Goal: Task Accomplishment & Management: Manage account settings

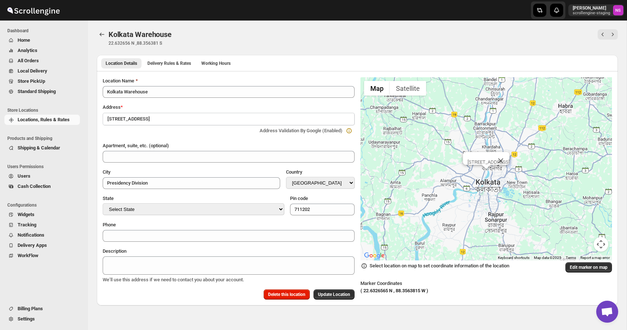
select select "IN"
select select "[GEOGRAPHIC_DATA]"
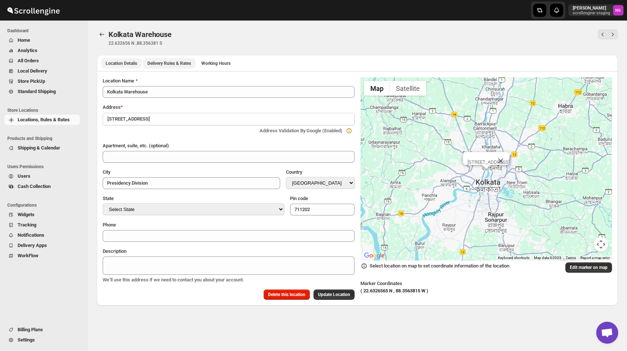
click at [174, 61] on span "Delivery Rules & Rates" at bounding box center [169, 64] width 44 height 6
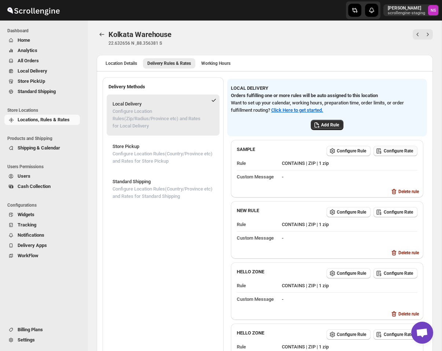
click at [395, 154] on button "Configure Rate" at bounding box center [396, 151] width 44 height 10
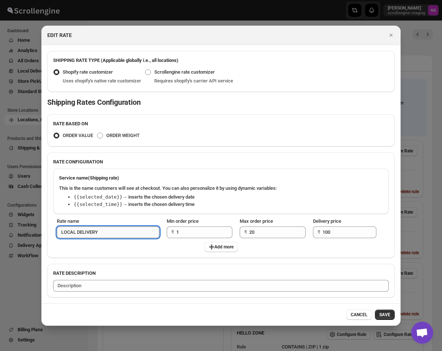
click at [120, 234] on input "LOCAL DELIVERY" at bounding box center [108, 233] width 103 height 12
click at [218, 248] on span "➕Add more" at bounding box center [221, 247] width 25 height 6
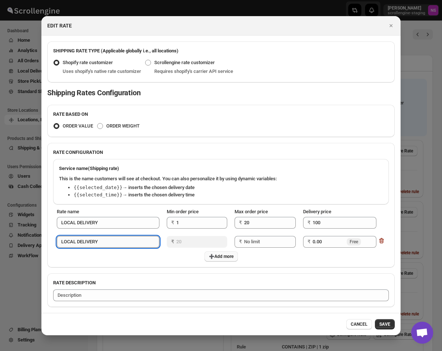
click at [123, 240] on input "LOCAL DELIVERY" at bounding box center [108, 242] width 103 height 12
type input "LOCAL DELIVERY 2"
click at [330, 285] on h2 "RATE DESCRIPTION" at bounding box center [221, 282] width 336 height 7
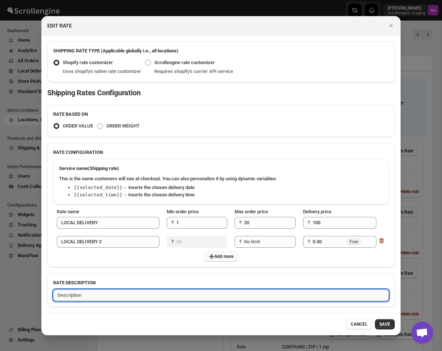
click at [321, 292] on textarea ":r1n:" at bounding box center [221, 296] width 336 height 12
type textarea "Test Description"
click at [383, 322] on span "SAVE" at bounding box center [385, 325] width 11 height 6
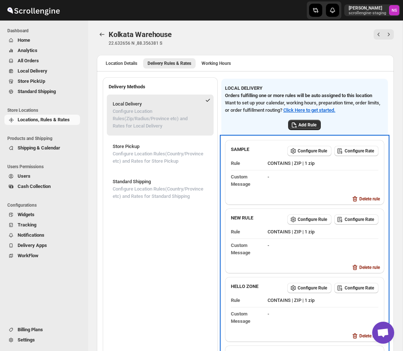
click at [359, 152] on div "Configure Rule Configure Rate" at bounding box center [331, 150] width 94 height 14
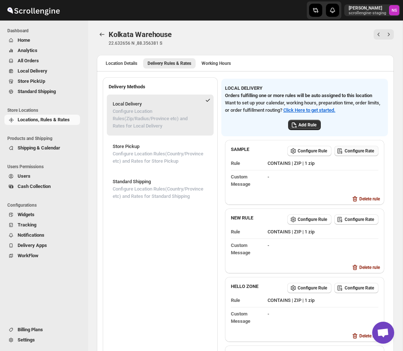
click at [357, 154] on span "Configure Rate" at bounding box center [358, 151] width 29 height 6
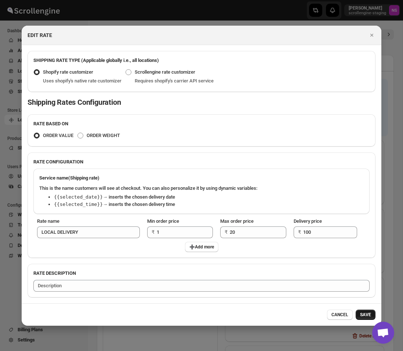
click at [367, 314] on span "SAVE" at bounding box center [365, 315] width 11 height 6
click at [365, 318] on span "SAVE" at bounding box center [365, 315] width 11 height 6
click at [365, 315] on span "SAVE" at bounding box center [365, 315] width 11 height 6
click at [368, 316] on span "SAVE" at bounding box center [365, 315] width 11 height 6
click at [369, 233] on div "Service name (Shipping rate) This is the name customers will see at checkout. Y…" at bounding box center [202, 212] width 348 height 92
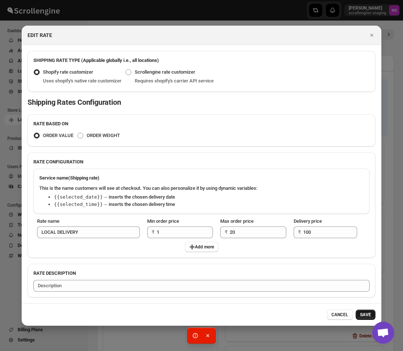
click at [369, 315] on span "SAVE" at bounding box center [365, 315] width 11 height 6
click at [363, 315] on span "SAVE" at bounding box center [365, 315] width 11 height 6
click at [364, 316] on span "SAVE" at bounding box center [365, 315] width 11 height 6
click at [368, 317] on span "SAVE" at bounding box center [365, 315] width 11 height 6
click at [364, 316] on span "SAVE" at bounding box center [365, 315] width 11 height 6
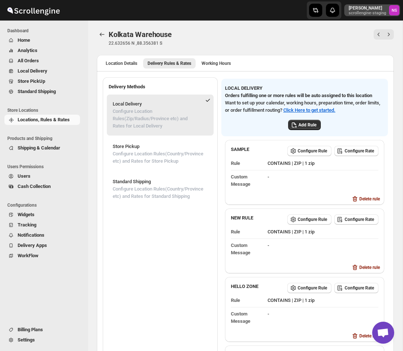
click at [366, 11] on p "scrollengine-staging" at bounding box center [366, 13] width 37 height 4
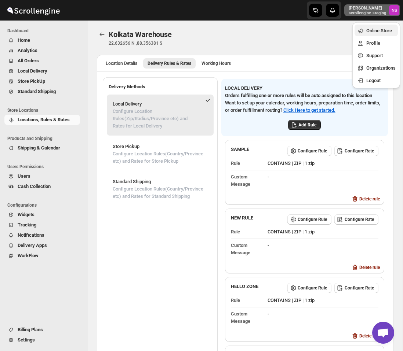
click at [374, 29] on span "Online Store" at bounding box center [379, 31] width 26 height 6
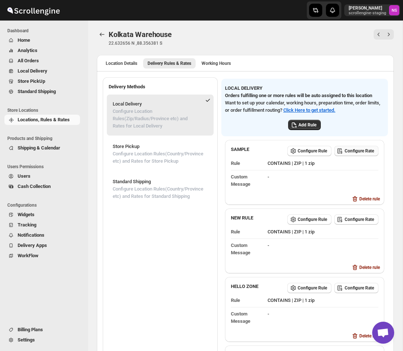
click at [362, 156] on button "Configure Rate" at bounding box center [356, 151] width 44 height 10
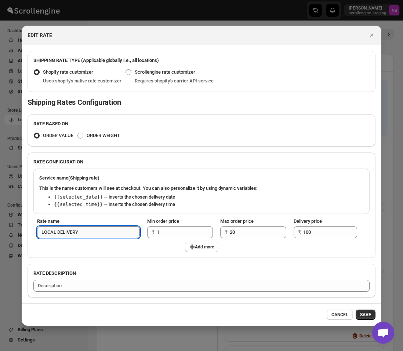
click at [109, 230] on input "LOCAL DELIVERY" at bounding box center [88, 233] width 103 height 12
click at [371, 33] on icon "Close" at bounding box center [371, 35] width 7 height 7
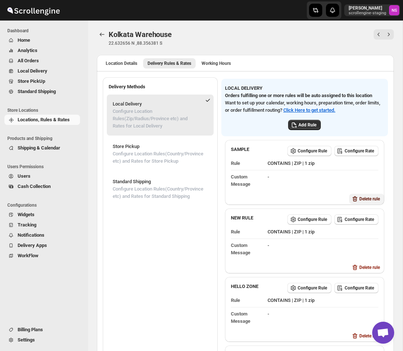
click at [361, 202] on span "Delete rule" at bounding box center [369, 199] width 21 height 6
click at [376, 234] on span "Delete" at bounding box center [376, 236] width 12 height 6
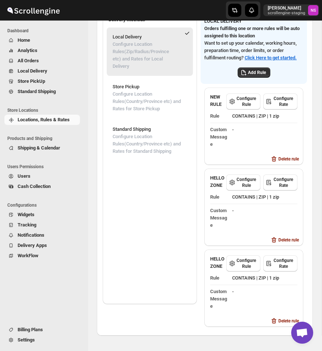
scroll to position [83, 0]
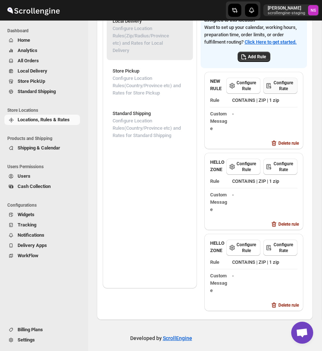
click at [279, 87] on span "Configure Rate" at bounding box center [283, 86] width 19 height 12
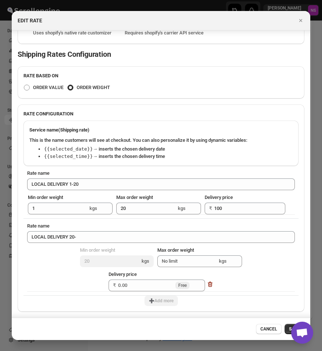
scroll to position [49, 0]
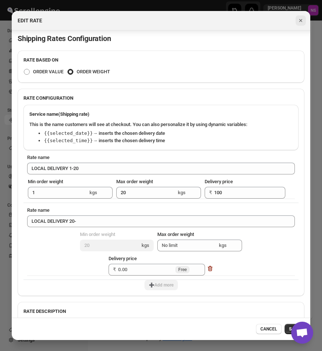
click at [299, 21] on icon "Close" at bounding box center [300, 20] width 7 height 7
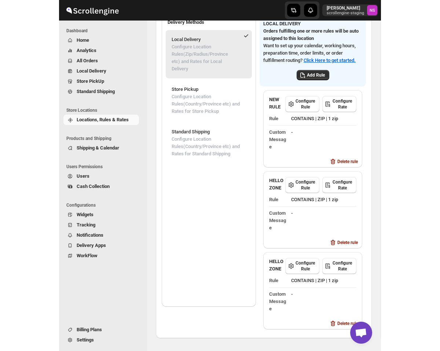
scroll to position [50, 0]
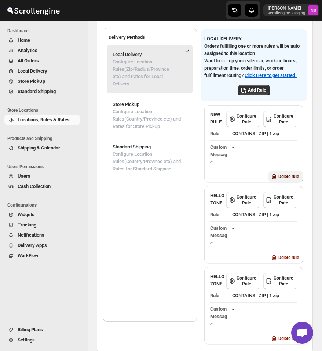
click at [284, 174] on span "Delete rule" at bounding box center [288, 177] width 21 height 6
click at [297, 208] on span "Delete" at bounding box center [295, 206] width 12 height 6
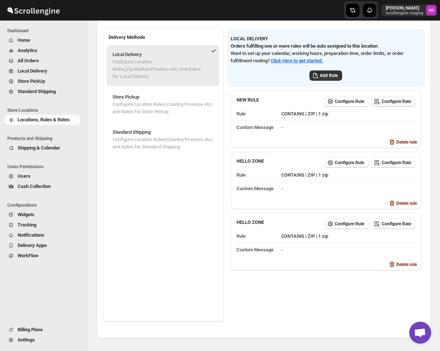
click at [387, 102] on span "Configure Rate" at bounding box center [396, 102] width 29 height 6
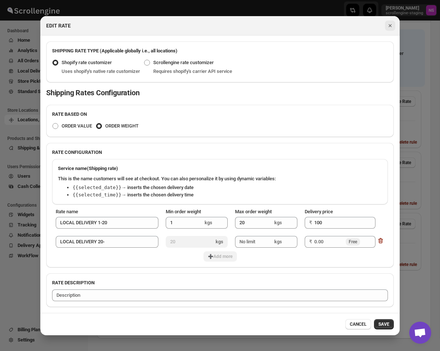
click at [389, 23] on icon "Close" at bounding box center [390, 25] width 7 height 7
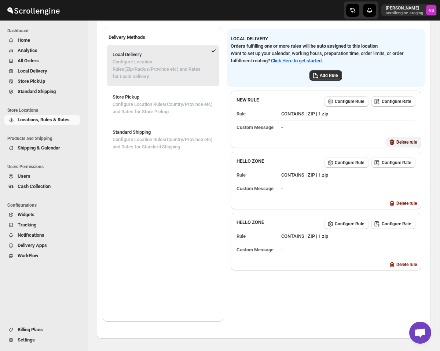
click at [402, 143] on span "Delete rule" at bounding box center [406, 142] width 21 height 6
click at [418, 175] on button "Delete" at bounding box center [413, 171] width 21 height 10
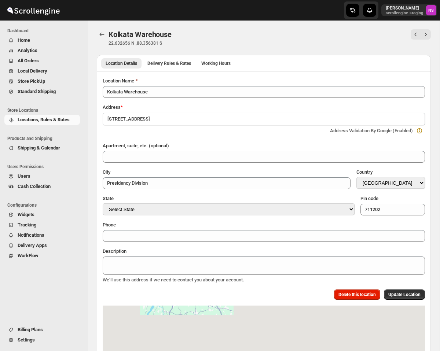
select select "IN"
select select "[GEOGRAPHIC_DATA]"
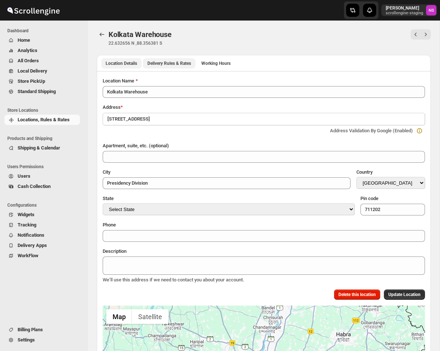
click at [173, 68] on button "Delivery Rules & Rates" at bounding box center [169, 63] width 52 height 10
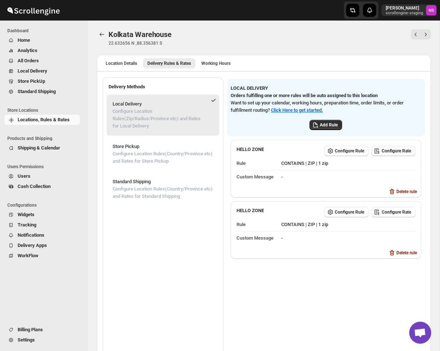
click at [399, 153] on span "Configure Rate" at bounding box center [396, 151] width 29 height 6
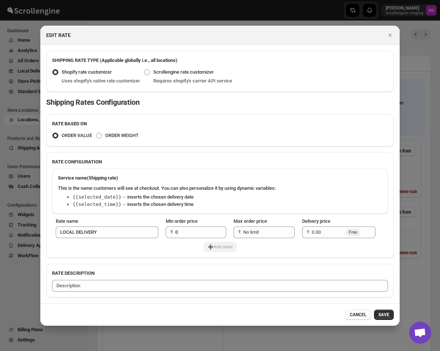
click at [363, 316] on span "CANCEL" at bounding box center [358, 315] width 17 height 6
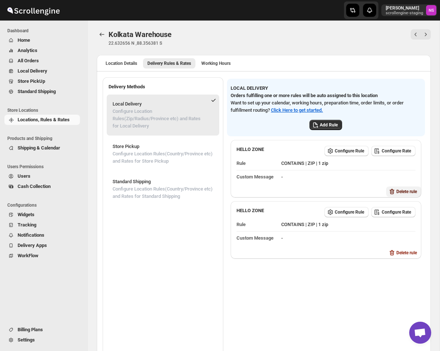
click at [403, 190] on span "Delete rule" at bounding box center [406, 192] width 21 height 6
click at [415, 222] on span "Delete" at bounding box center [413, 221] width 12 height 6
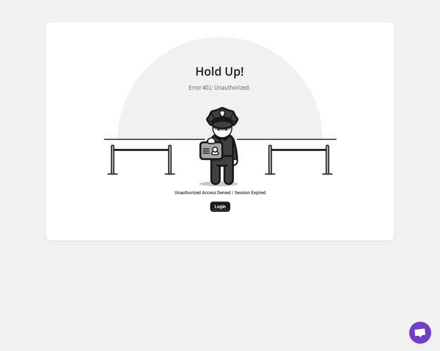
click at [224, 207] on span "Login" at bounding box center [220, 207] width 11 height 6
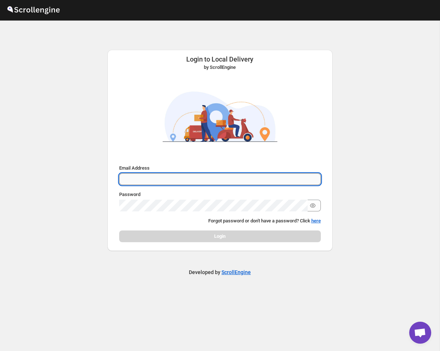
click at [187, 182] on input "Email Address" at bounding box center [220, 179] width 202 height 12
type input "[PERSON_NAME][EMAIL_ADDRESS][DOMAIN_NAME]"
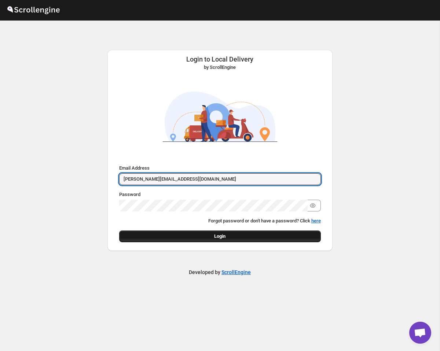
click at [229, 238] on button "Login" at bounding box center [220, 237] width 202 height 12
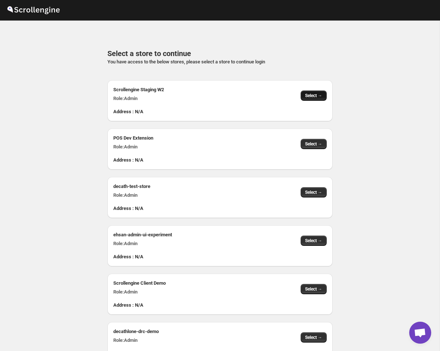
click at [315, 91] on button "Select →" at bounding box center [314, 96] width 26 height 10
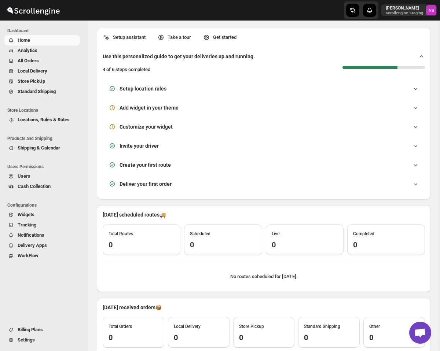
click at [54, 126] on ul "Store Locations Locations, Rules & Rates" at bounding box center [42, 117] width 84 height 28
click at [55, 116] on span "Locations, Rules & Rates" at bounding box center [48, 119] width 61 height 7
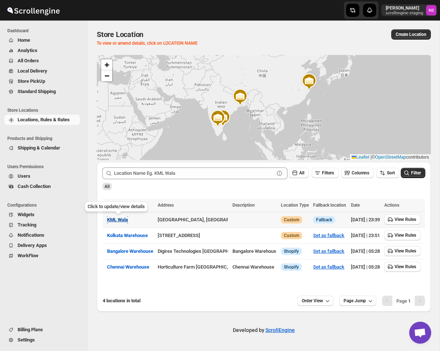
click at [122, 221] on span "KML Wala" at bounding box center [117, 220] width 21 height 6
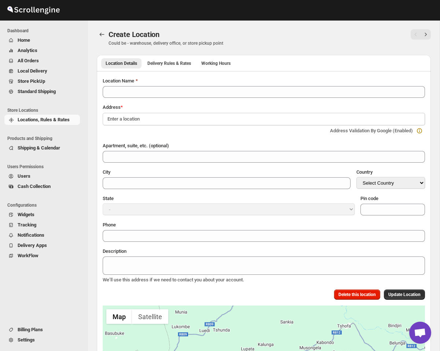
type input "KML Wala"
type input "Ningbo"
select select "CN"
select select "[GEOGRAPHIC_DATA]"
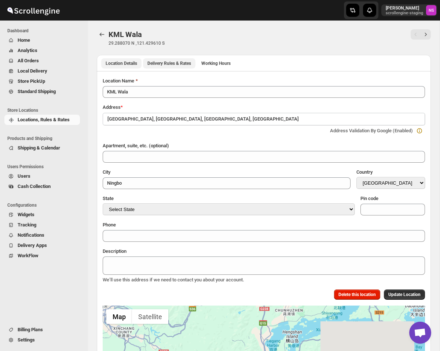
click at [179, 61] on span "Delivery Rules & Rates" at bounding box center [169, 64] width 44 height 6
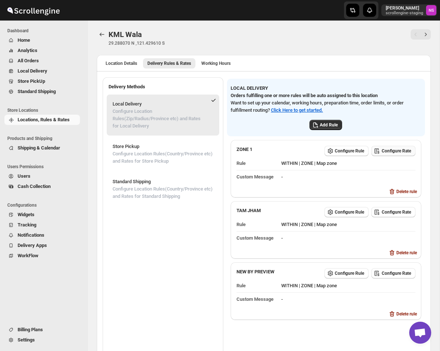
click at [393, 150] on span "Configure Rate" at bounding box center [396, 151] width 29 height 6
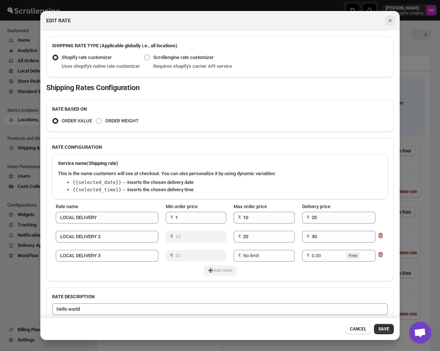
click at [389, 17] on icon "Close" at bounding box center [390, 20] width 7 height 7
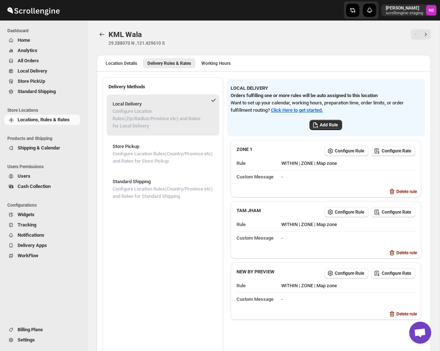
click at [390, 150] on span "Configure Rate" at bounding box center [396, 151] width 29 height 6
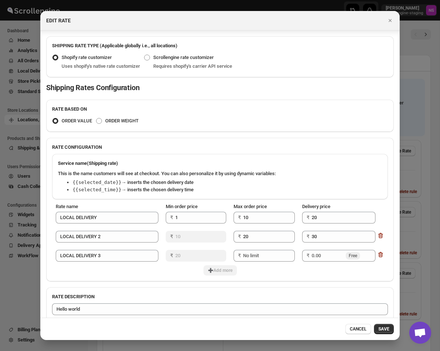
scroll to position [10, 0]
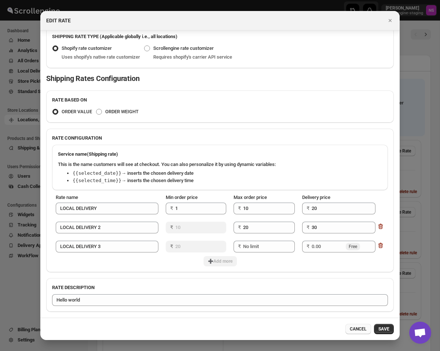
click at [361, 328] on span "CANCEL" at bounding box center [358, 329] width 17 height 6
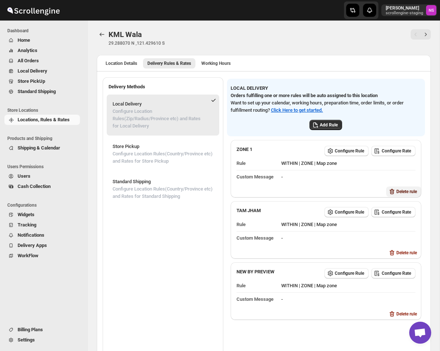
click at [398, 194] on span "Delete rule" at bounding box center [406, 192] width 21 height 6
click at [414, 220] on span "Delete" at bounding box center [413, 221] width 12 height 6
